Goal: Communication & Community: Share content

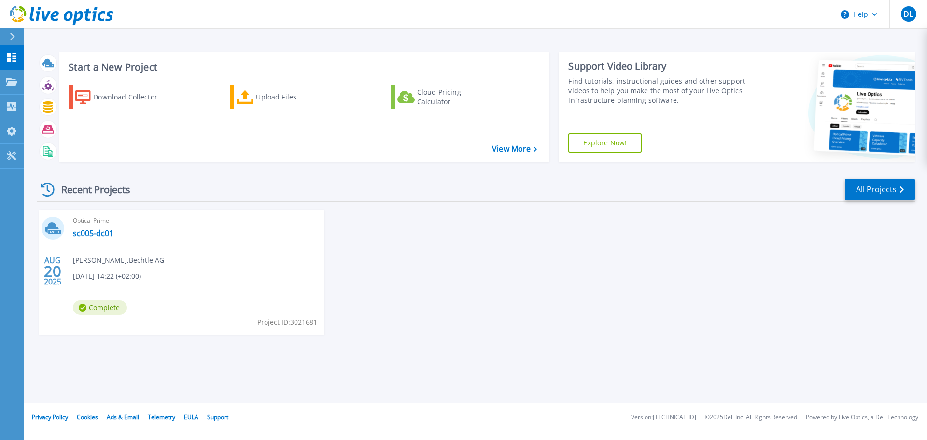
click at [462, 310] on div "[DATE] Optical Prime sc005-dc01 [PERSON_NAME] , [PERSON_NAME] [DATE] 14:22 (+02…" at bounding box center [471, 281] width 885 height 144
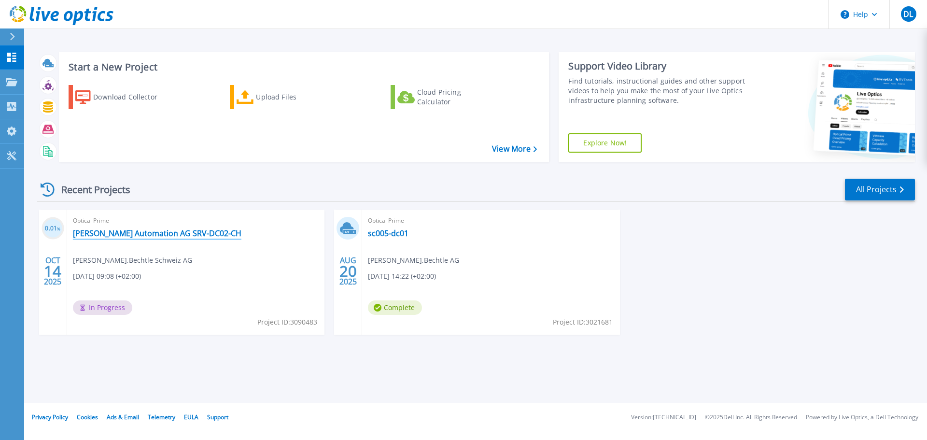
click at [112, 233] on link "Beck Automation AG SRV-DC02-CH" at bounding box center [157, 233] width 168 height 10
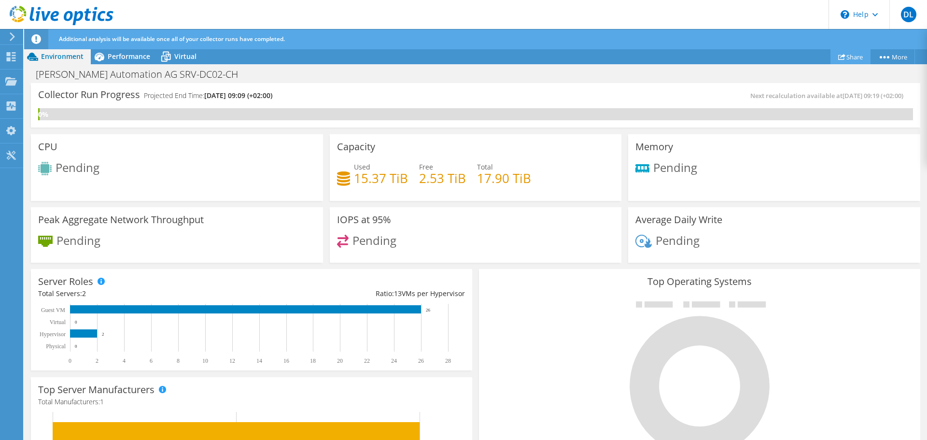
click at [842, 56] on link "Share" at bounding box center [850, 56] width 40 height 15
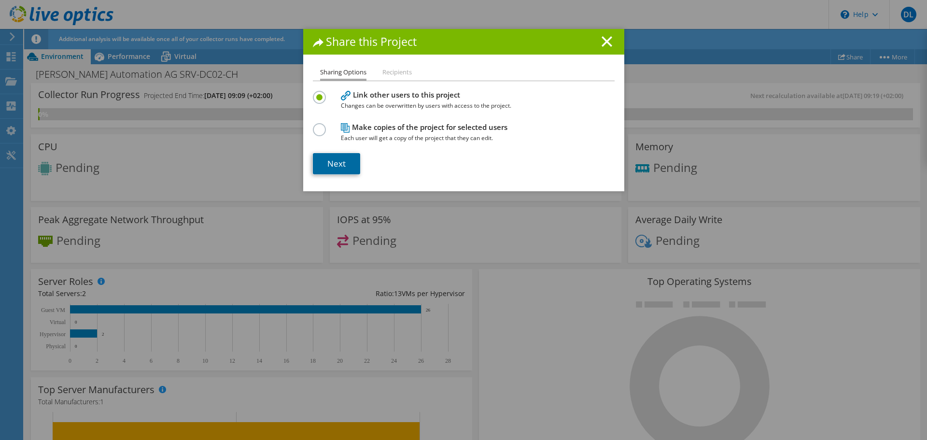
click at [337, 164] on link "Next" at bounding box center [336, 163] width 47 height 21
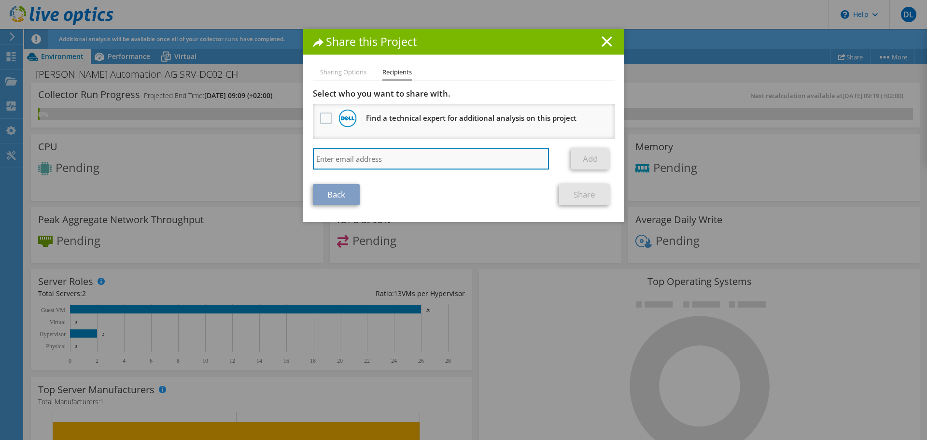
click at [389, 160] on input "search" at bounding box center [431, 158] width 237 height 21
paste input "roman.schneiter@bechtle.com"
type input "[EMAIL_ADDRESS][PERSON_NAME][PERSON_NAME][DOMAIN_NAME]"
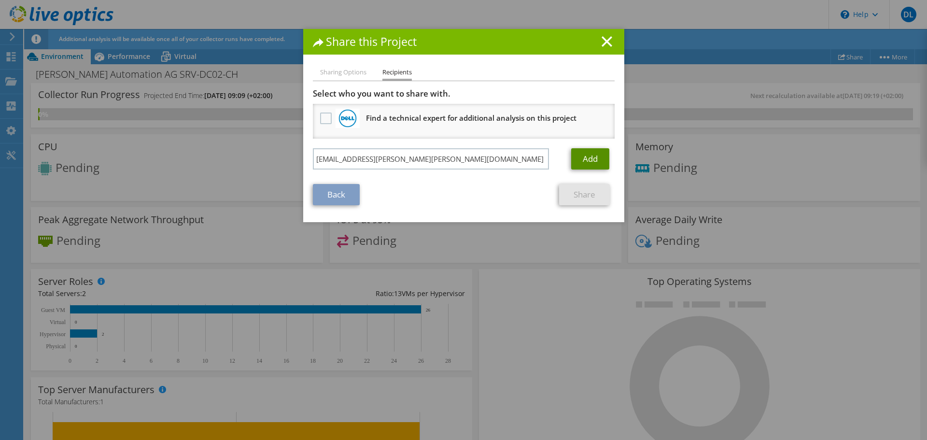
click at [587, 157] on link "Add" at bounding box center [590, 158] width 38 height 21
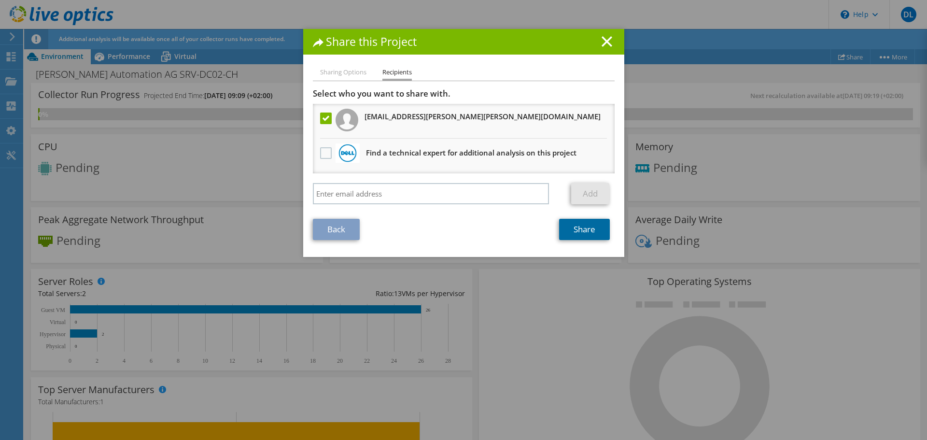
click at [586, 231] on link "Share" at bounding box center [584, 229] width 51 height 21
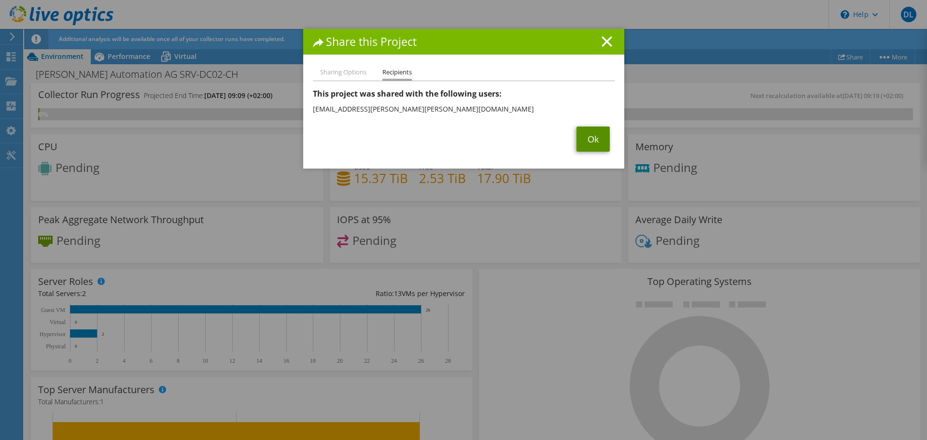
click at [593, 140] on link "Ok" at bounding box center [592, 138] width 33 height 25
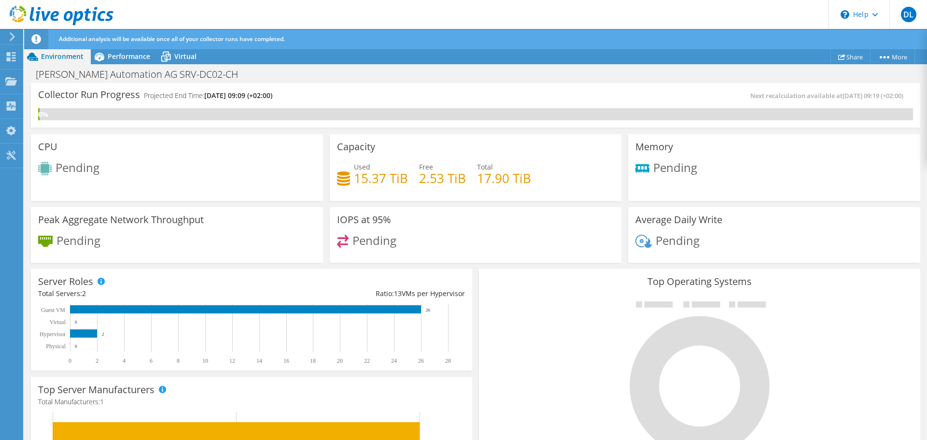
click at [858, 77] on div "Beck Automation AG SRV-DC02-CH Print" at bounding box center [475, 74] width 903 height 18
click at [860, 75] on link "Project Details" at bounding box center [871, 74] width 92 height 20
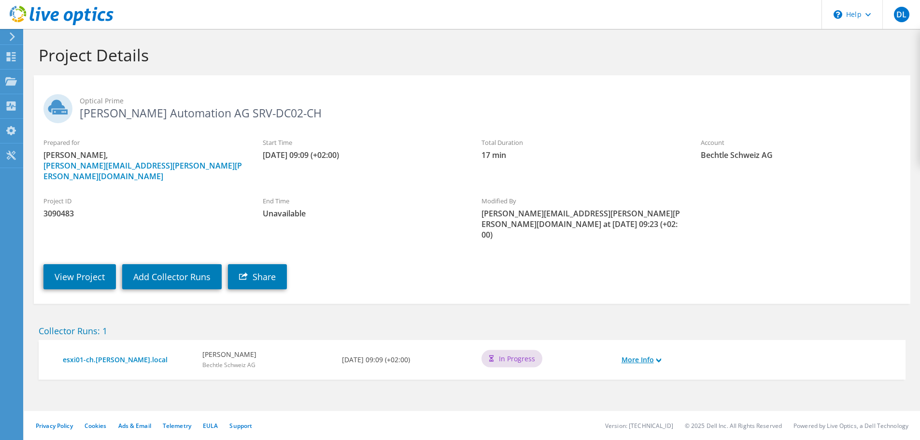
click at [660, 358] on icon at bounding box center [658, 360] width 5 height 5
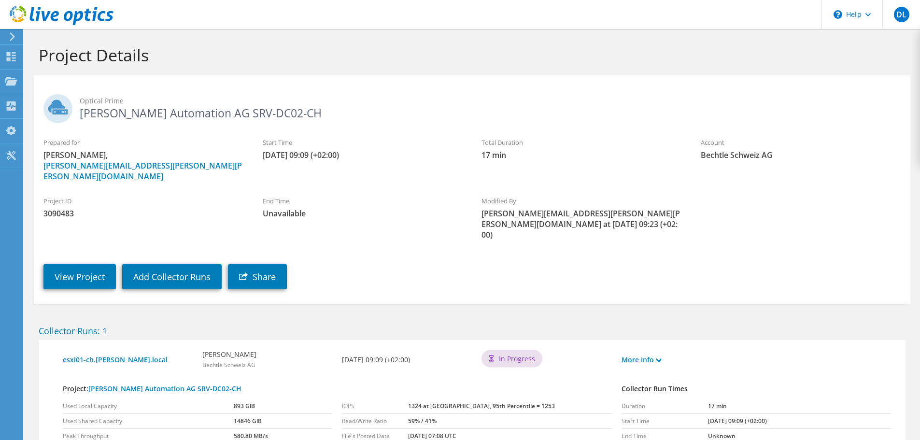
click at [660, 358] on icon at bounding box center [658, 360] width 5 height 5
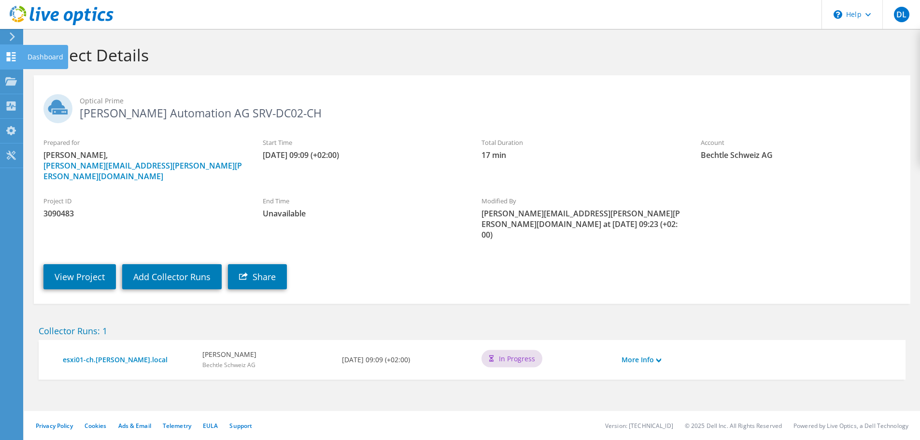
click at [14, 58] on use at bounding box center [11, 56] width 9 height 9
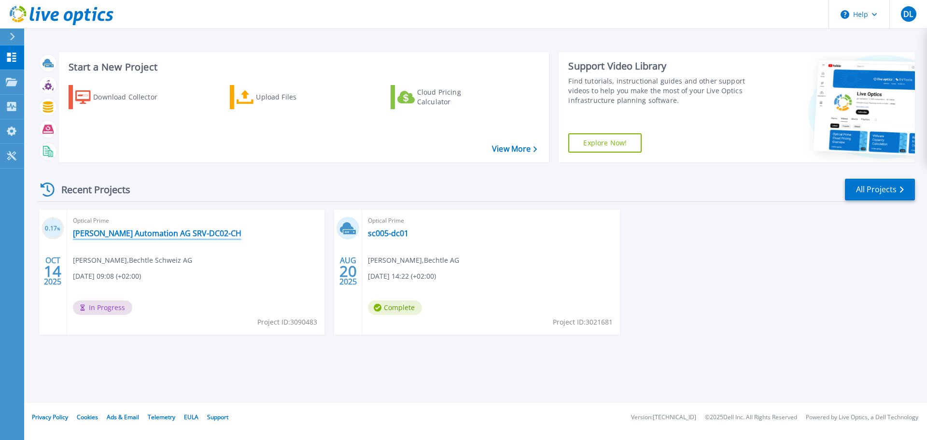
click at [128, 235] on link "[PERSON_NAME] Automation AG SRV-DC02-CH" at bounding box center [157, 233] width 168 height 10
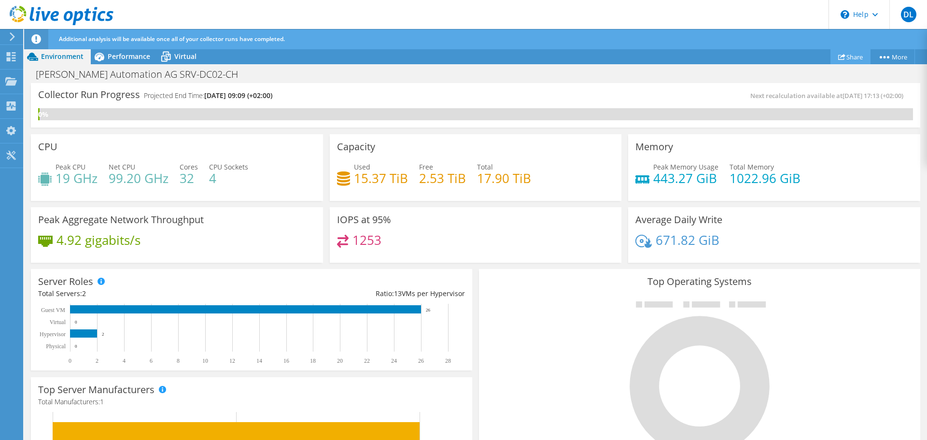
click at [853, 57] on link "Share" at bounding box center [850, 56] width 40 height 15
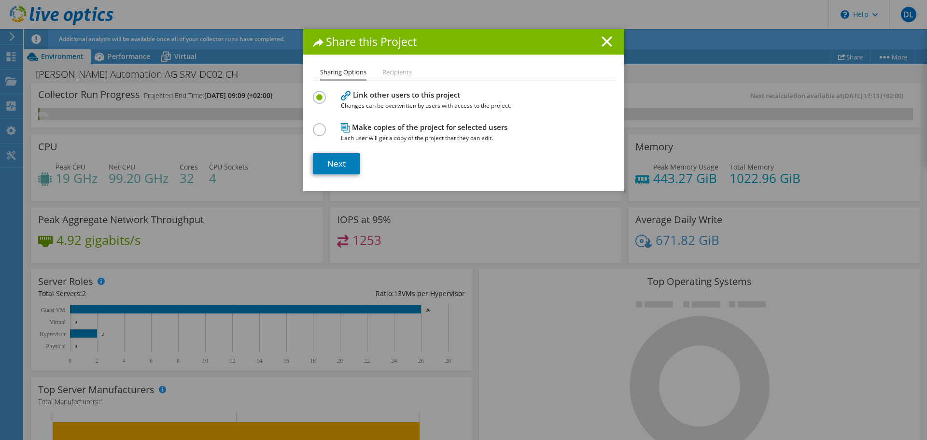
click at [391, 71] on li "Recipients" at bounding box center [396, 73] width 29 height 12
click at [389, 70] on li "Recipients" at bounding box center [396, 73] width 29 height 12
click at [390, 70] on li "Recipients" at bounding box center [396, 73] width 29 height 12
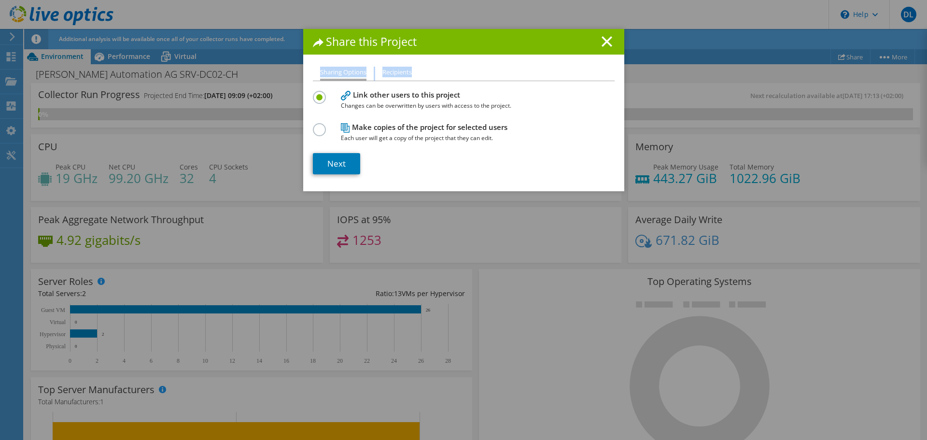
click at [448, 70] on ul "Sharing Options Recipients" at bounding box center [464, 74] width 302 height 14
drag, startPoint x: 311, startPoint y: 130, endPoint x: 316, endPoint y: 128, distance: 5.7
click at [313, 126] on label at bounding box center [321, 124] width 17 height 2
click at [0, 0] on input "radio" at bounding box center [0, 0] width 0 height 0
click at [405, 74] on li "Recipients" at bounding box center [396, 73] width 29 height 12
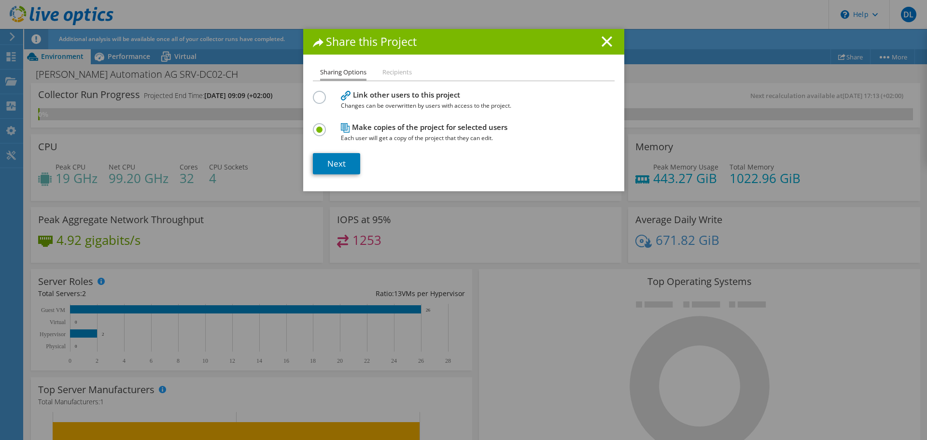
click at [314, 93] on label at bounding box center [321, 92] width 17 height 2
click at [0, 0] on input "radio" at bounding box center [0, 0] width 0 height 0
click at [340, 165] on link "Next" at bounding box center [336, 163] width 47 height 21
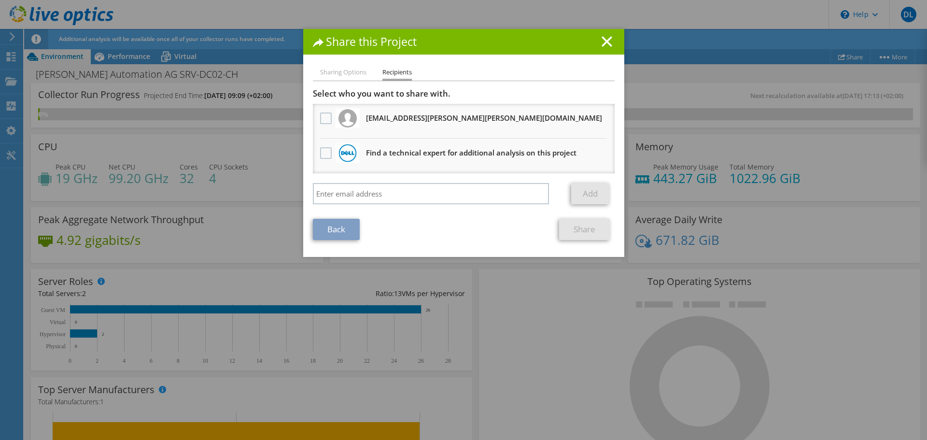
drag, startPoint x: 468, startPoint y: 117, endPoint x: 363, endPoint y: 119, distance: 104.8
click at [366, 119] on h3 "roman.schneiter@bechtle.com Will receive an anonymous copy" at bounding box center [484, 117] width 236 height 15
copy h3 "roman.schneiter@bechtle.com"
click at [606, 42] on icon at bounding box center [606, 41] width 11 height 11
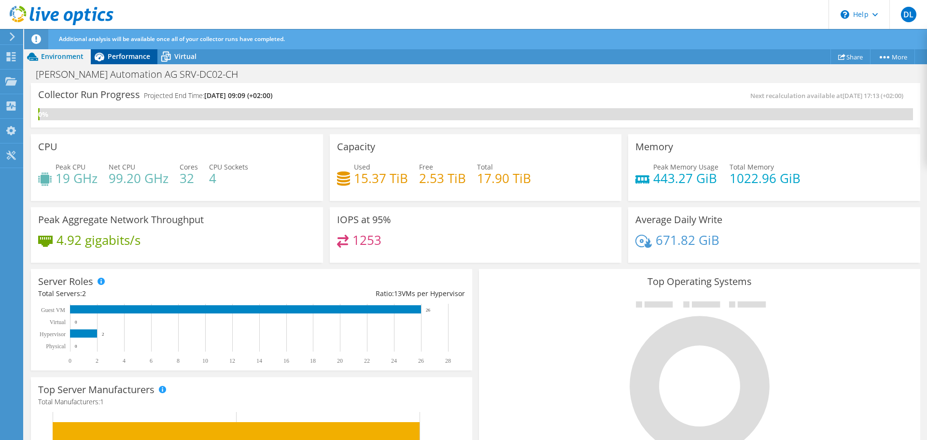
click at [131, 54] on span "Performance" at bounding box center [129, 56] width 42 height 9
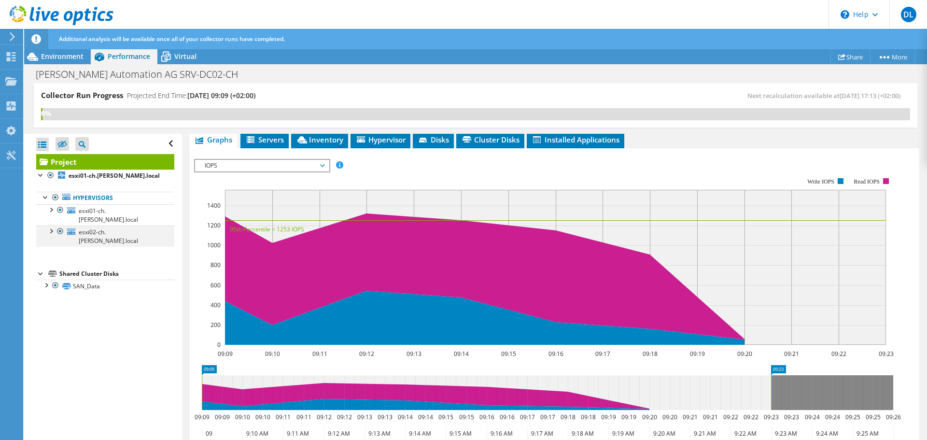
click at [50, 225] on div at bounding box center [51, 230] width 10 height 10
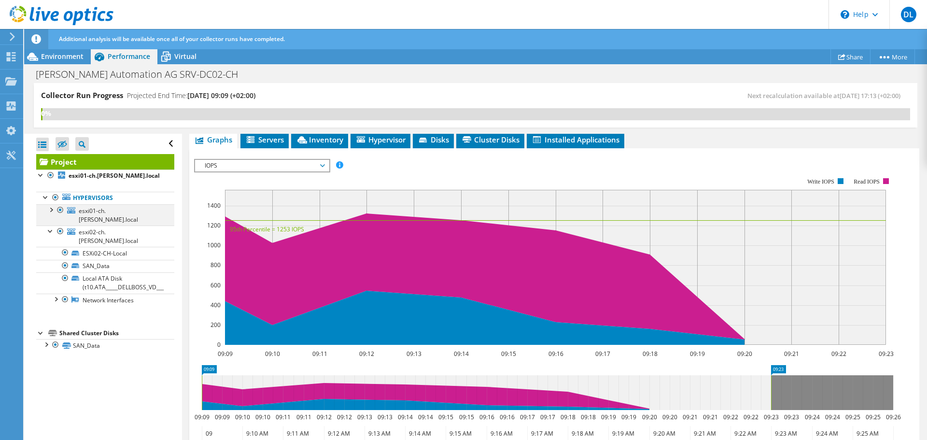
click at [52, 209] on div at bounding box center [51, 209] width 10 height 10
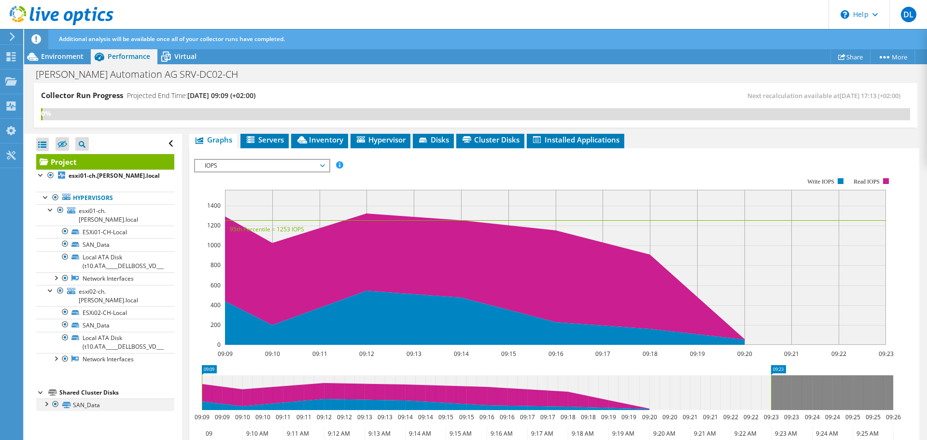
click at [48, 398] on div at bounding box center [46, 403] width 10 height 10
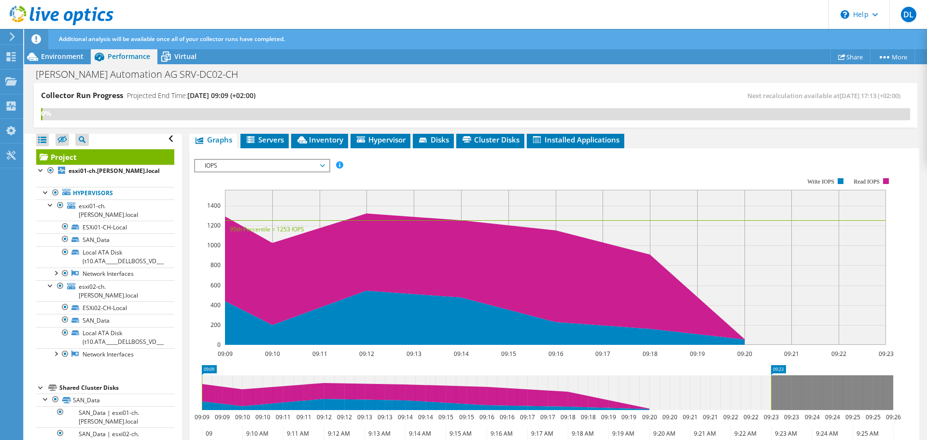
scroll to position [7, 0]
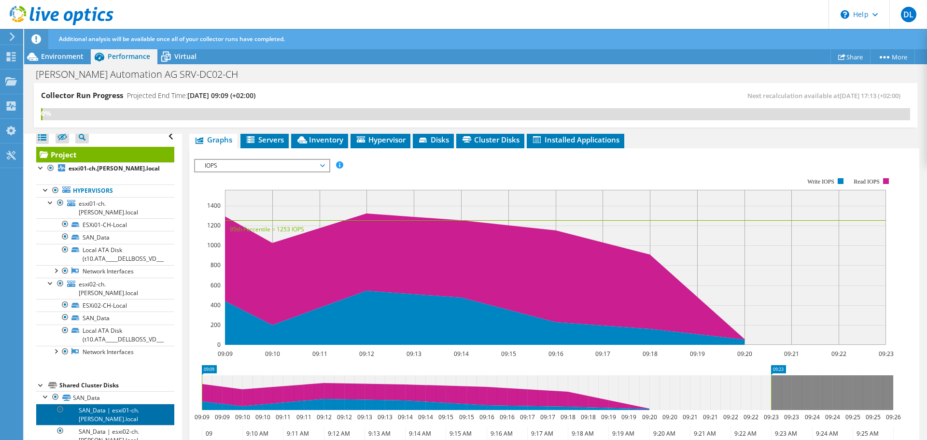
click at [135, 404] on link "SAN_Data | esxi01-ch.beck.local" at bounding box center [105, 414] width 138 height 21
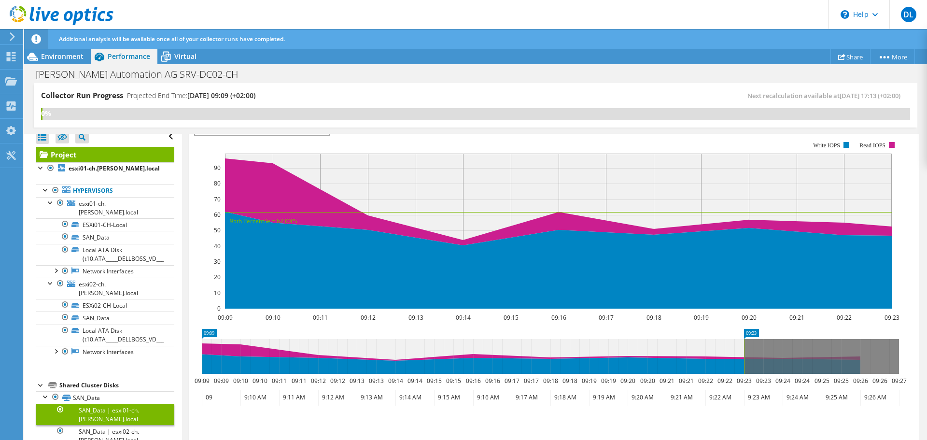
scroll to position [176, 0]
